Goal: Transaction & Acquisition: Purchase product/service

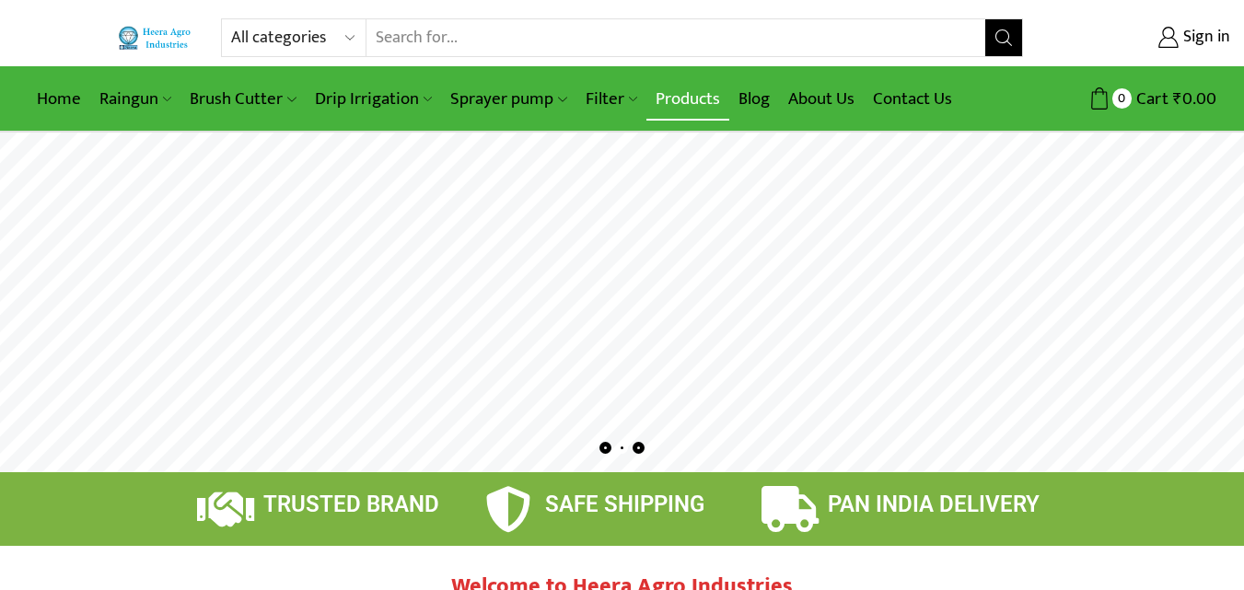
click at [695, 95] on link "Products" at bounding box center [687, 98] width 83 height 43
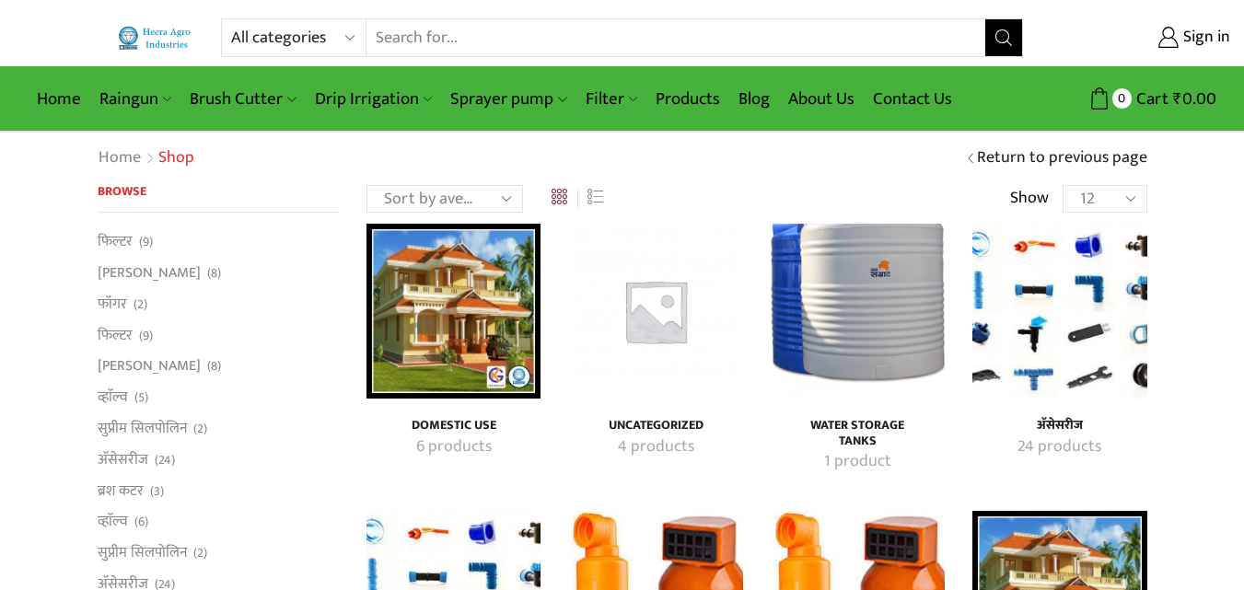
click at [1099, 312] on img "Visit product category अ‍ॅसेसरीज" at bounding box center [1059, 311] width 174 height 174
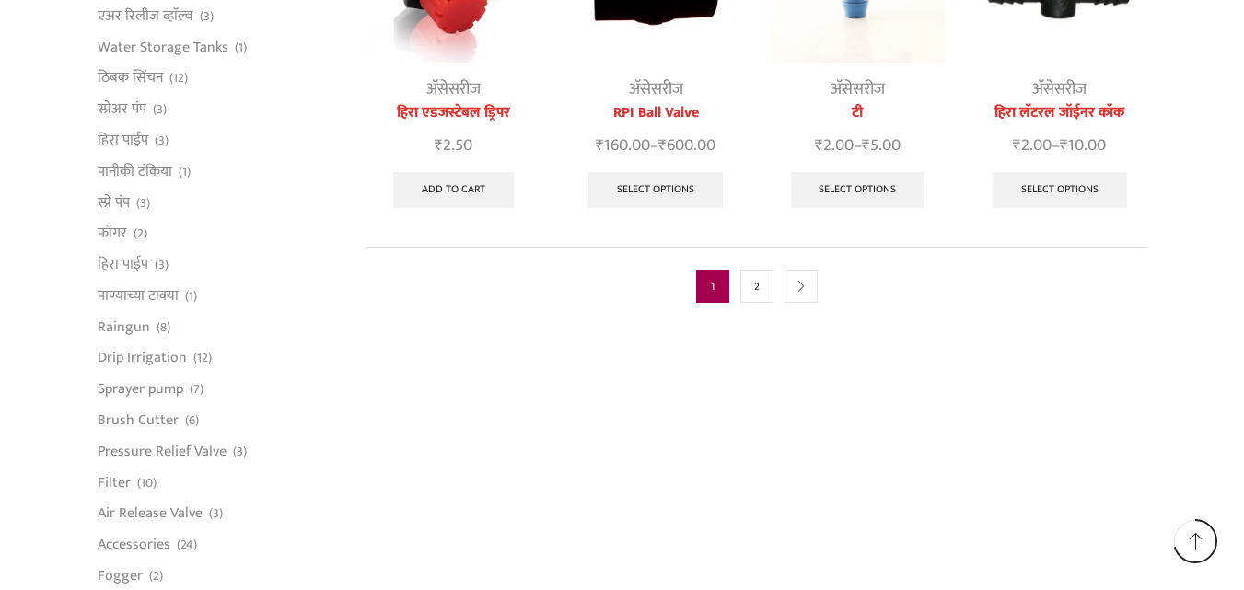
scroll to position [1105, 0]
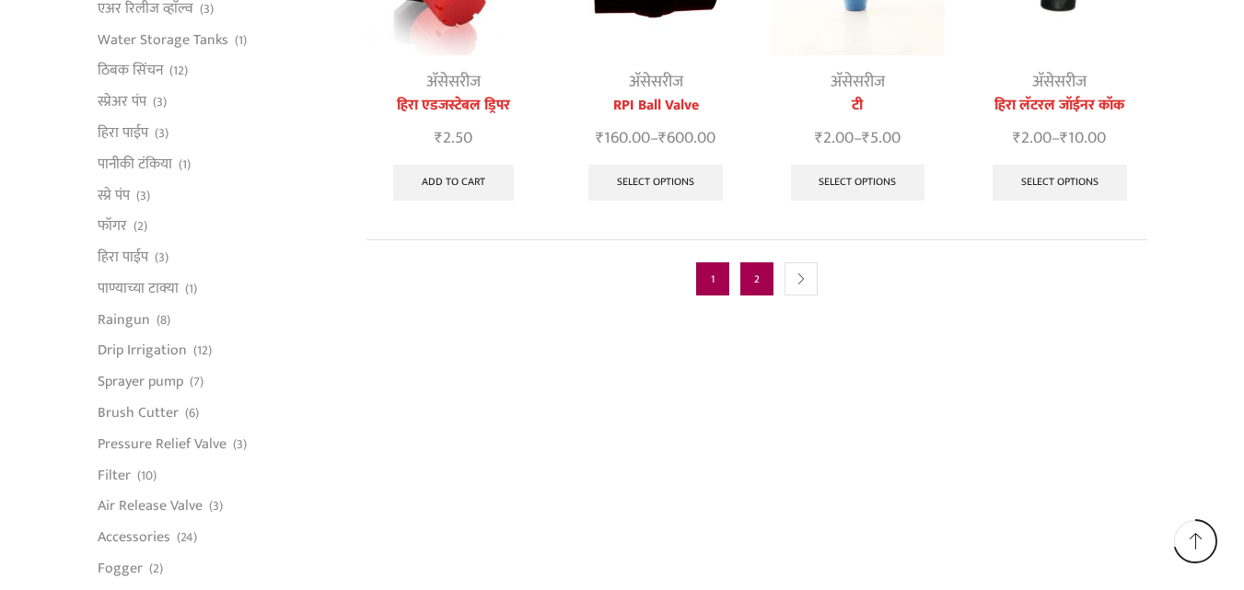
click at [764, 262] on link "2" at bounding box center [756, 278] width 33 height 33
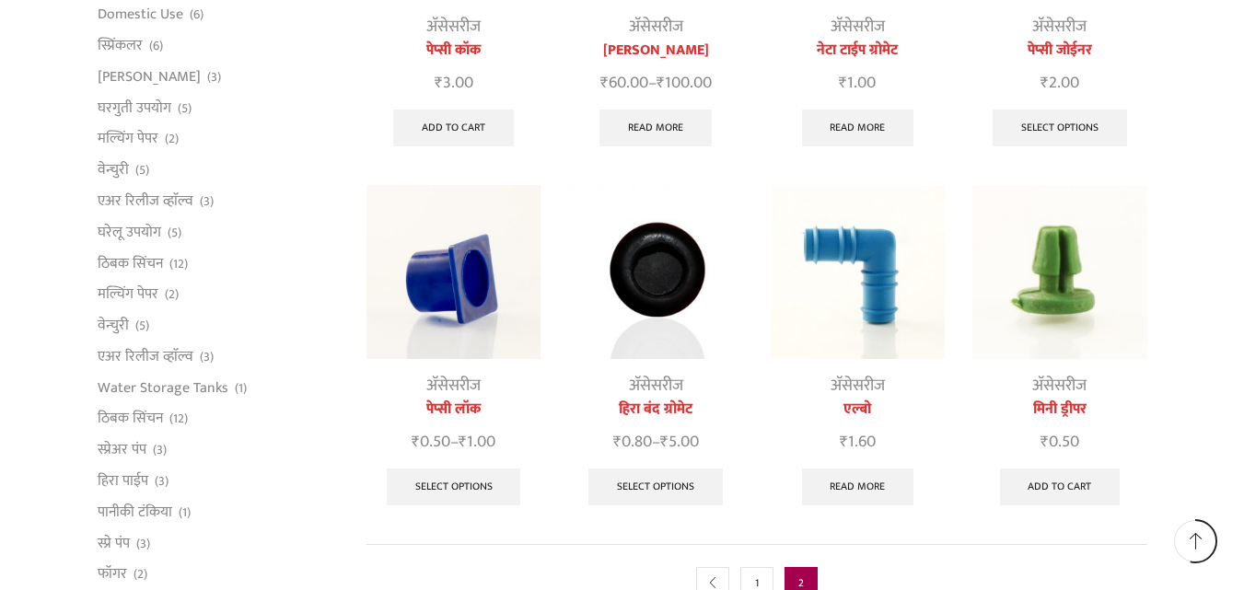
scroll to position [1013, 0]
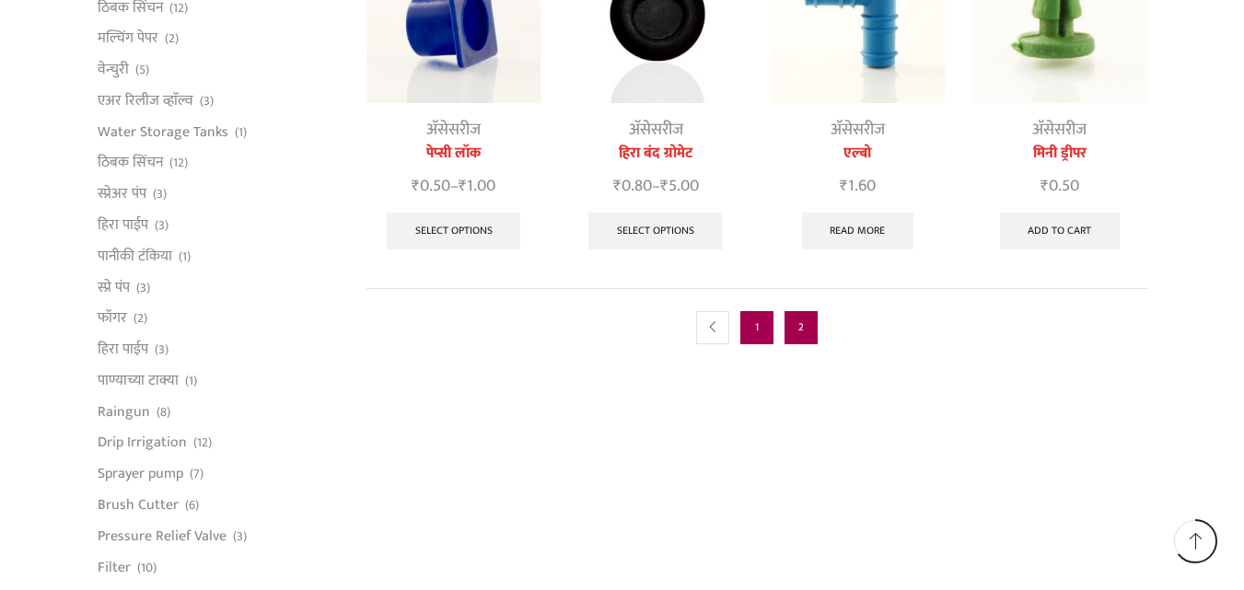
click at [759, 326] on link "1" at bounding box center [756, 327] width 33 height 33
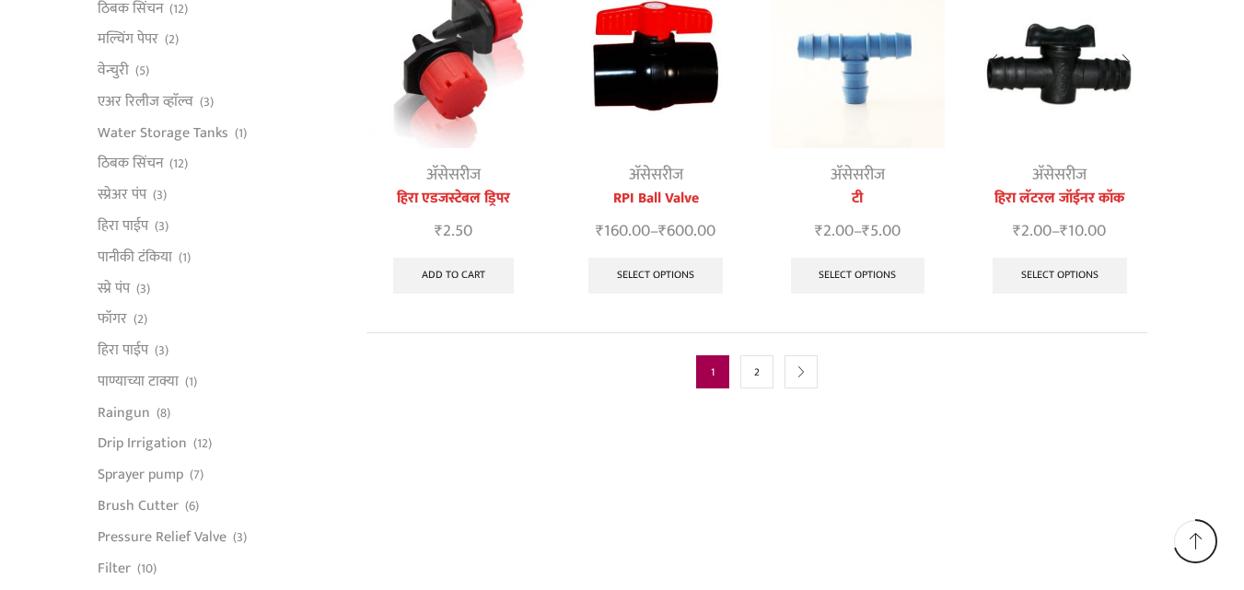
scroll to position [1105, 0]
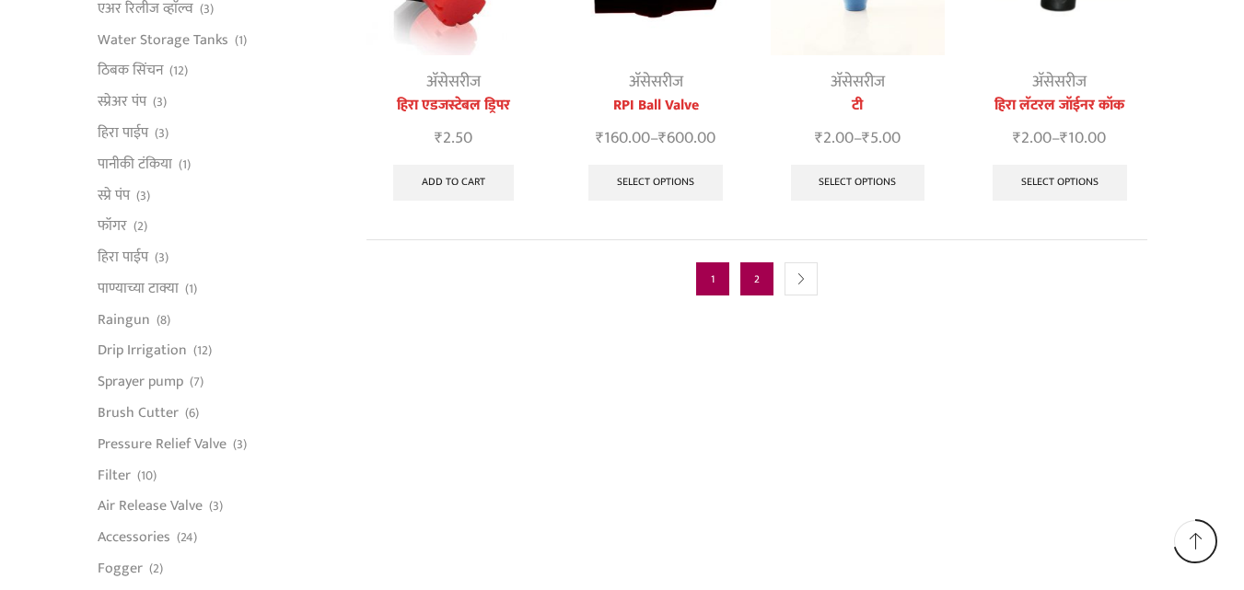
click at [753, 262] on link "2" at bounding box center [756, 278] width 33 height 33
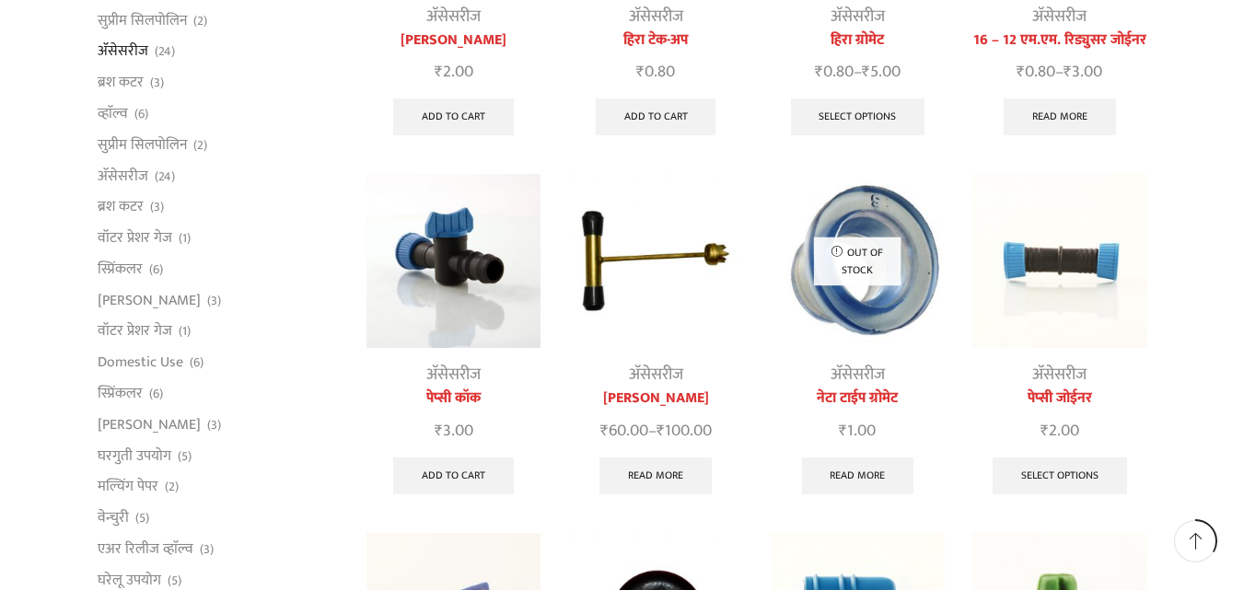
scroll to position [552, 0]
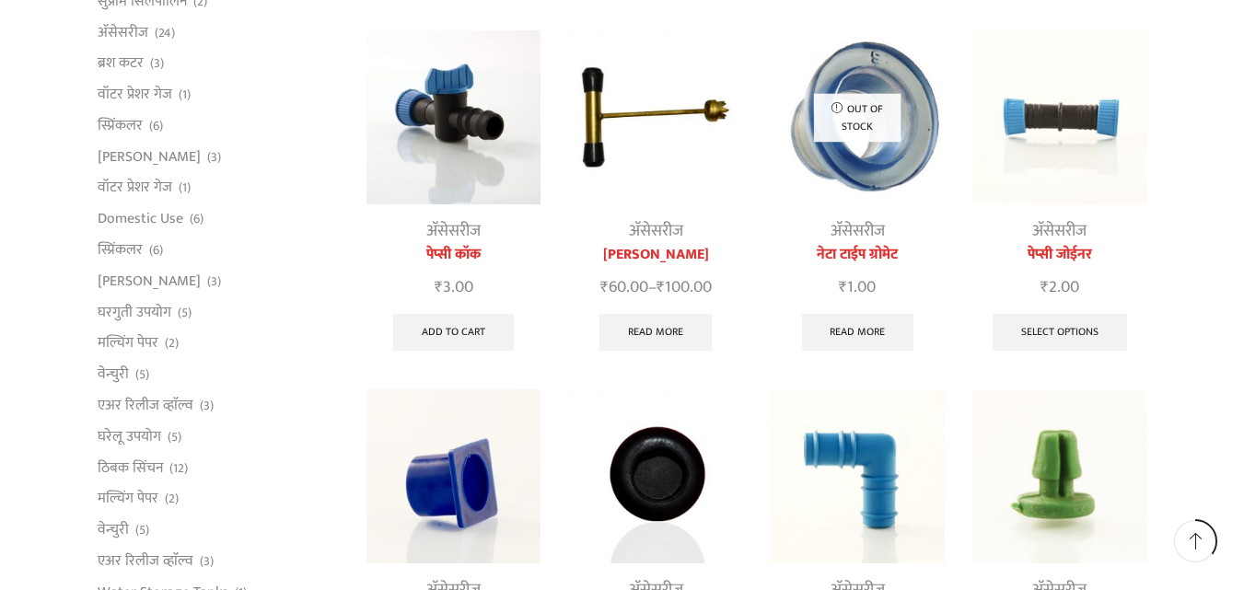
click at [434, 111] on img at bounding box center [453, 117] width 174 height 174
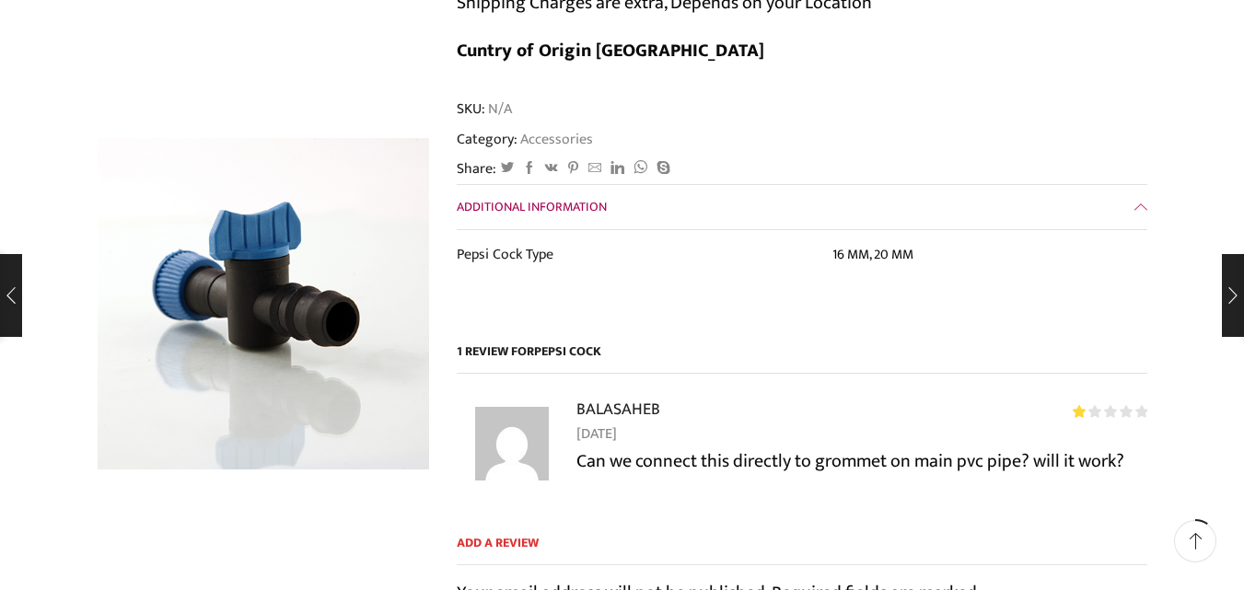
scroll to position [552, 0]
